Goal: Transaction & Acquisition: Book appointment/travel/reservation

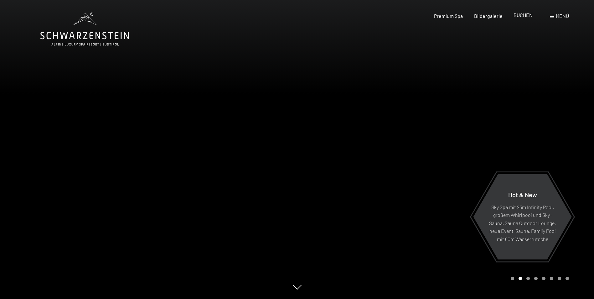
click at [524, 16] on span "BUCHEN" at bounding box center [522, 15] width 19 height 6
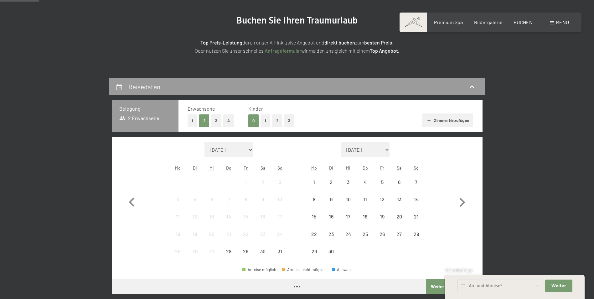
scroll to position [94, 0]
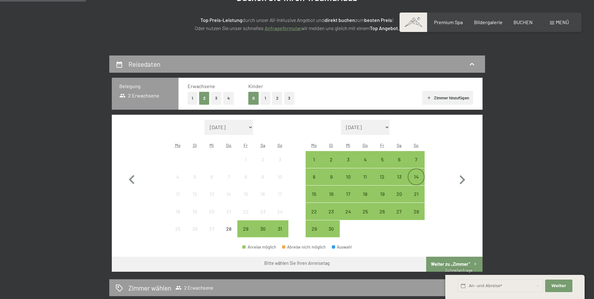
click at [410, 174] on div "14" at bounding box center [416, 182] width 16 height 16
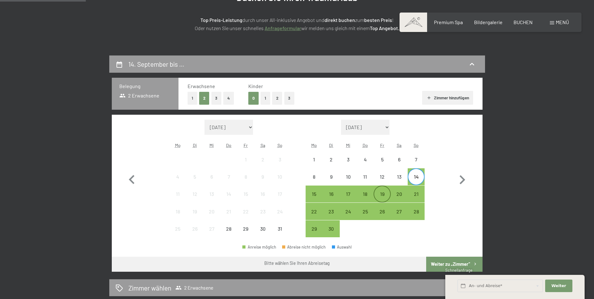
click at [385, 193] on div "19" at bounding box center [382, 199] width 16 height 16
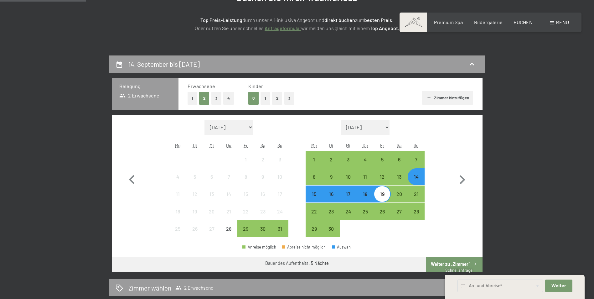
click at [452, 265] on button "Weiter zu „Zimmer“" at bounding box center [454, 263] width 56 height 15
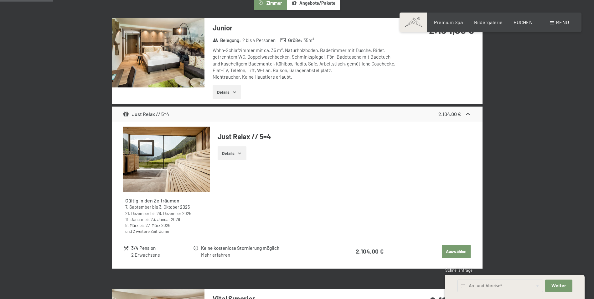
scroll to position [219, 0]
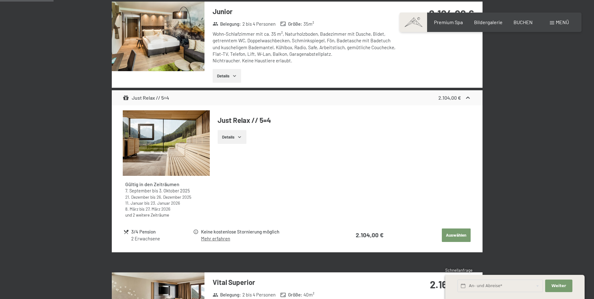
click at [454, 233] on button "Auswählen" at bounding box center [456, 235] width 29 height 14
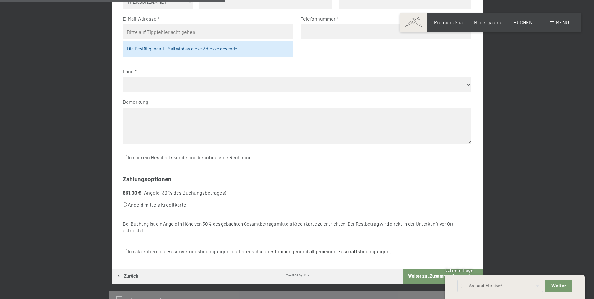
scroll to position [55, 0]
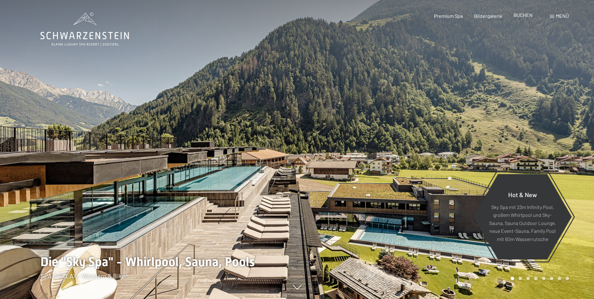
click at [524, 18] on span "BUCHEN" at bounding box center [522, 15] width 19 height 6
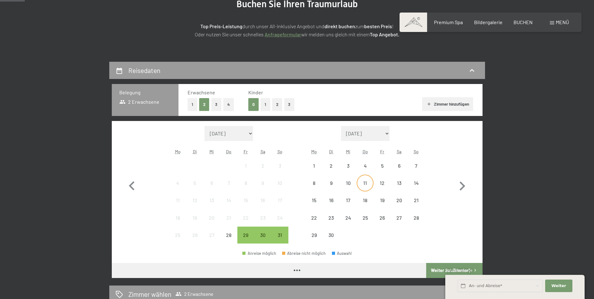
scroll to position [94, 0]
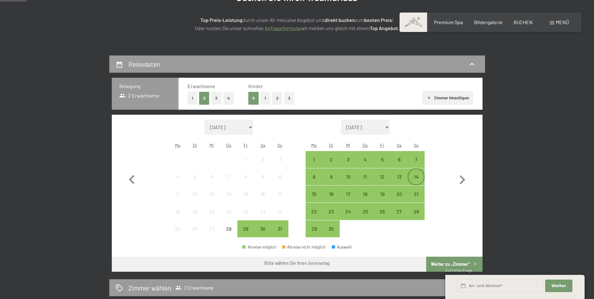
click at [416, 177] on div "14" at bounding box center [416, 182] width 16 height 16
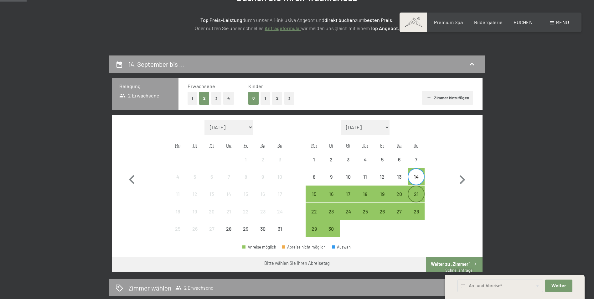
click at [417, 191] on div "21" at bounding box center [416, 199] width 16 height 16
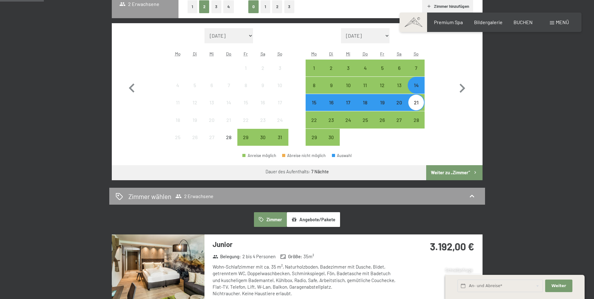
scroll to position [188, 0]
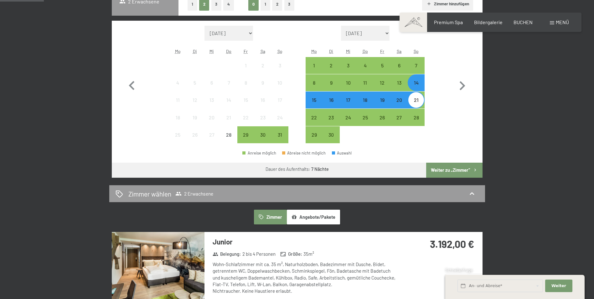
click at [443, 171] on button "Weiter zu „Zimmer“" at bounding box center [454, 169] width 56 height 15
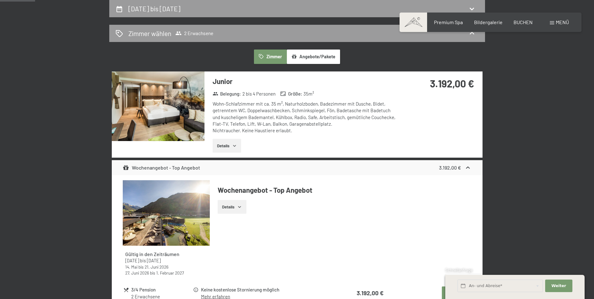
drag, startPoint x: 411, startPoint y: 112, endPoint x: 406, endPoint y: 118, distance: 8.5
drag, startPoint x: 406, startPoint y: 118, endPoint x: 579, endPoint y: 92, distance: 174.8
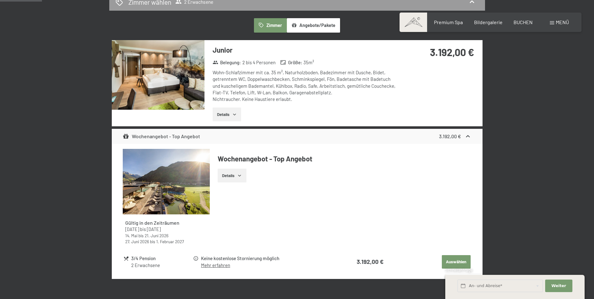
scroll to position [0, 0]
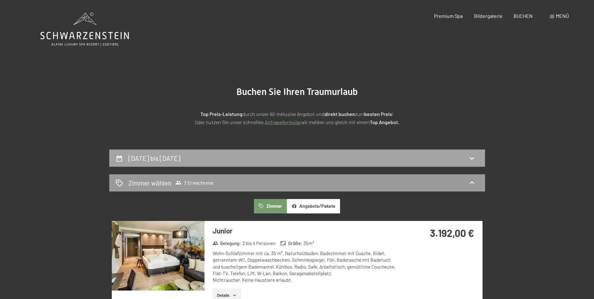
click at [180, 160] on h2 "14. September bis 21. September 2025" at bounding box center [154, 158] width 52 height 8
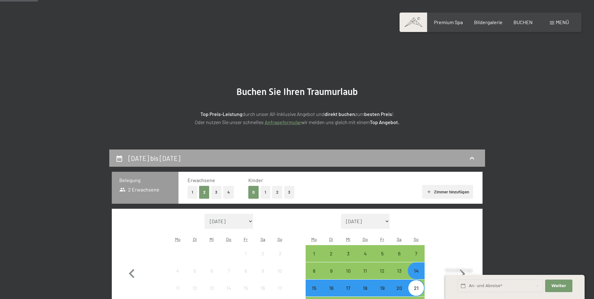
scroll to position [149, 0]
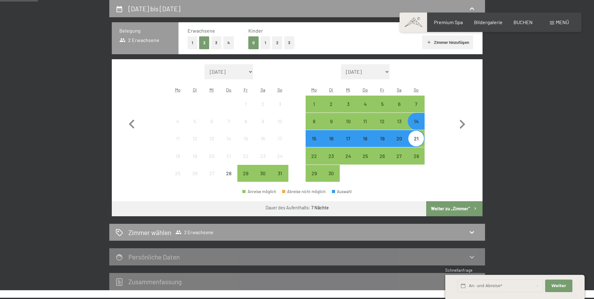
click at [417, 125] on div "14" at bounding box center [416, 127] width 16 height 16
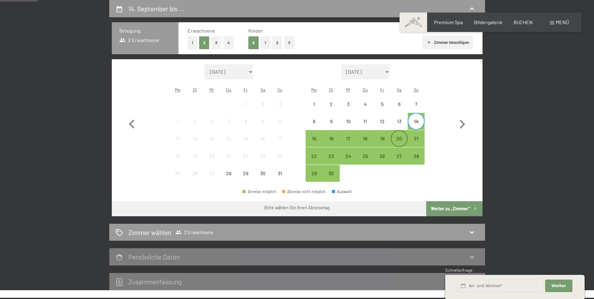
click at [399, 143] on div "20" at bounding box center [399, 144] width 16 height 16
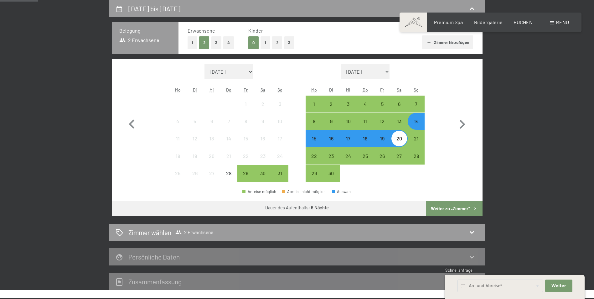
click at [467, 206] on button "Weiter zu „Zimmer“" at bounding box center [454, 208] width 56 height 15
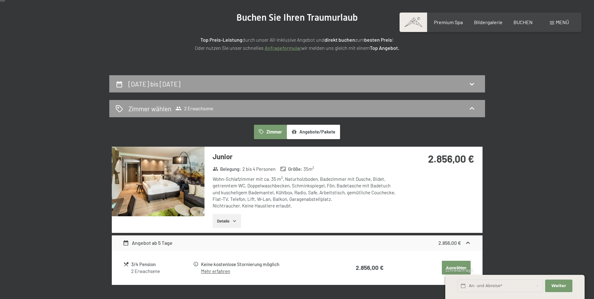
scroll to position [0, 0]
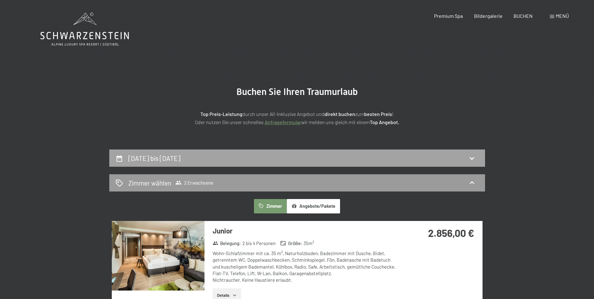
click at [457, 162] on div "14. September bis 20. September 2025" at bounding box center [297, 157] width 363 height 9
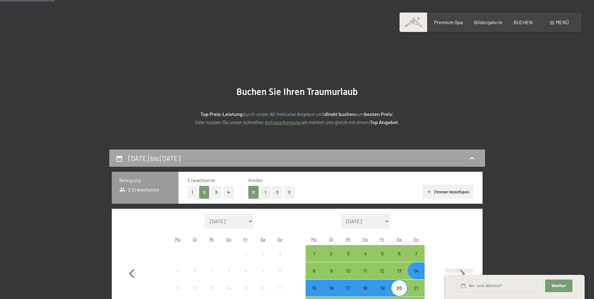
scroll to position [149, 0]
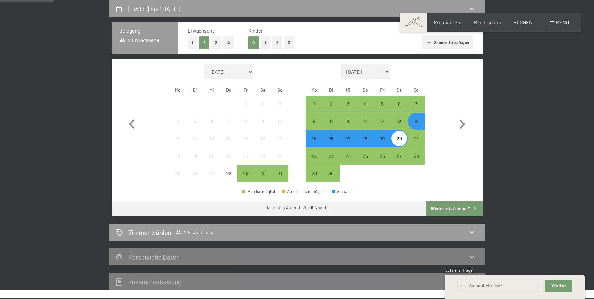
click at [418, 122] on div "14" at bounding box center [416, 127] width 16 height 16
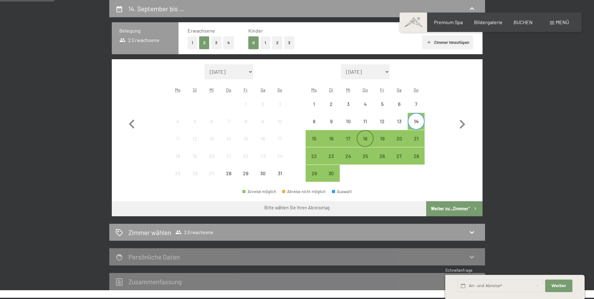
click at [369, 140] on div "18" at bounding box center [365, 144] width 16 height 16
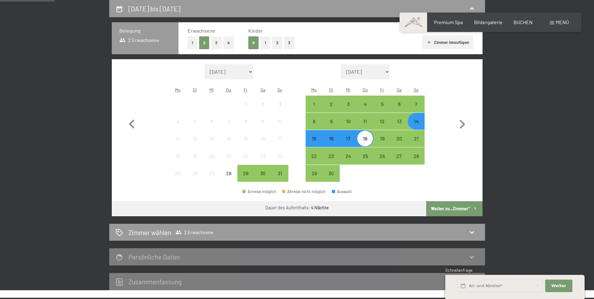
click at [459, 212] on button "Weiter zu „Zimmer“" at bounding box center [454, 208] width 56 height 15
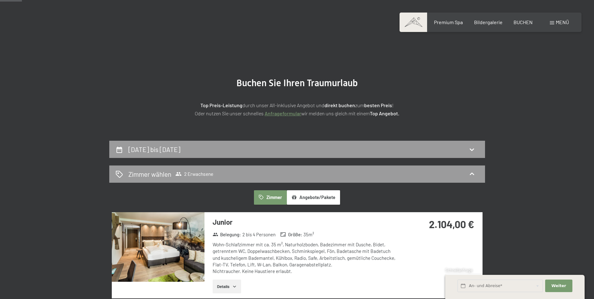
scroll to position [0, 0]
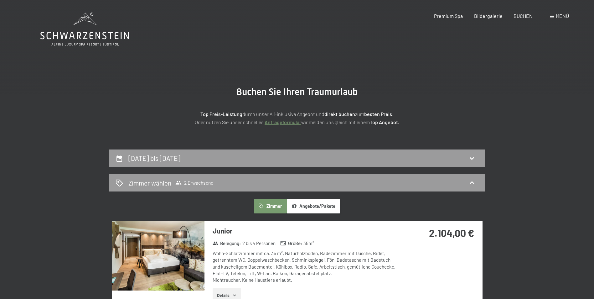
click at [332, 204] on button "Angebote/Pakete" at bounding box center [313, 206] width 53 height 14
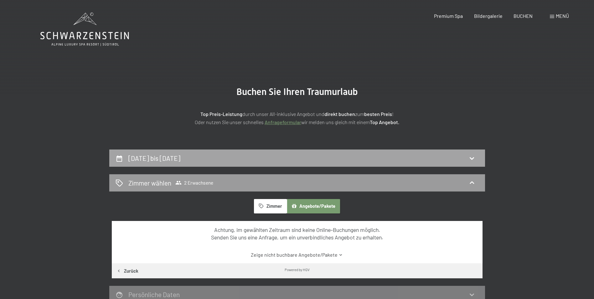
click at [286, 161] on div "14. September bis 18. September 2025" at bounding box center [297, 157] width 363 height 9
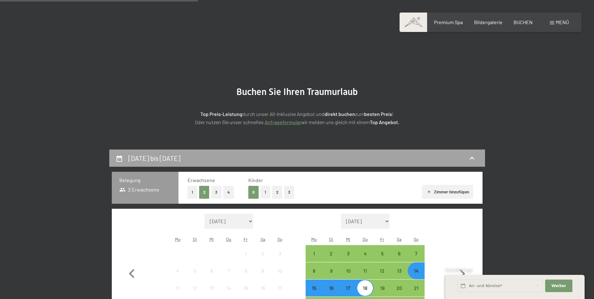
scroll to position [149, 0]
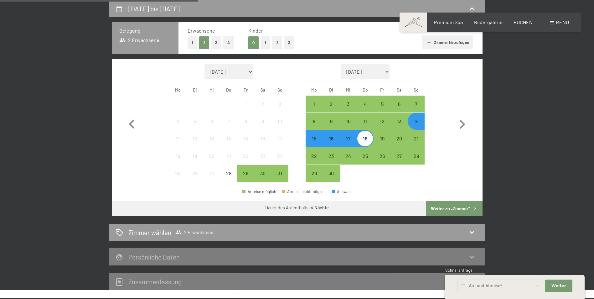
click at [417, 124] on div "14" at bounding box center [416, 127] width 16 height 16
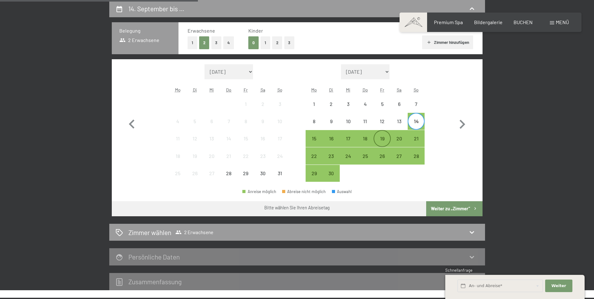
click at [384, 137] on div "19" at bounding box center [382, 144] width 16 height 16
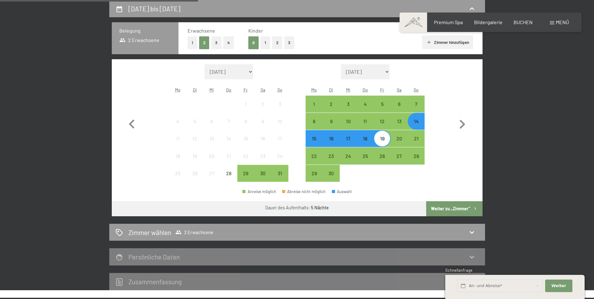
click at [442, 206] on button "Weiter zu „Zimmer“" at bounding box center [454, 208] width 56 height 15
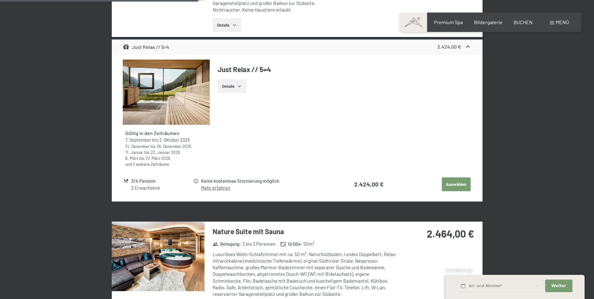
scroll to position [682, 0]
